Goal: Information Seeking & Learning: Learn about a topic

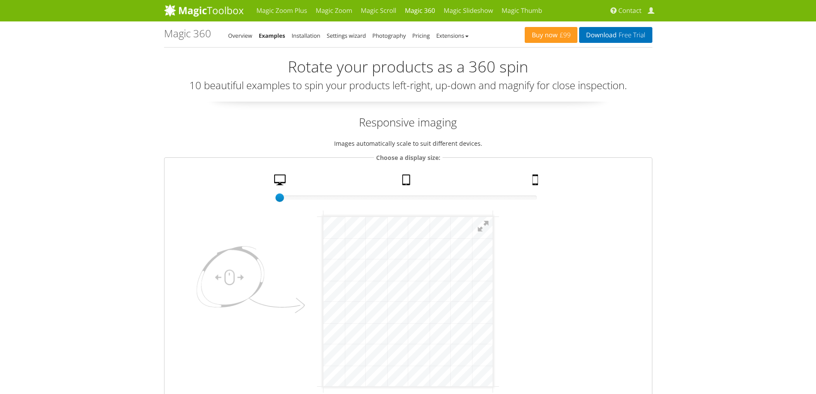
click at [273, 38] on link "Examples" at bounding box center [272, 36] width 27 height 8
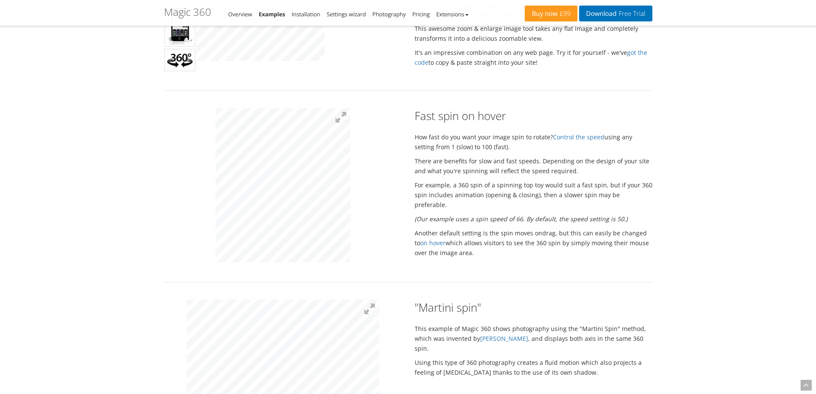
scroll to position [771, 0]
